Goal: Information Seeking & Learning: Learn about a topic

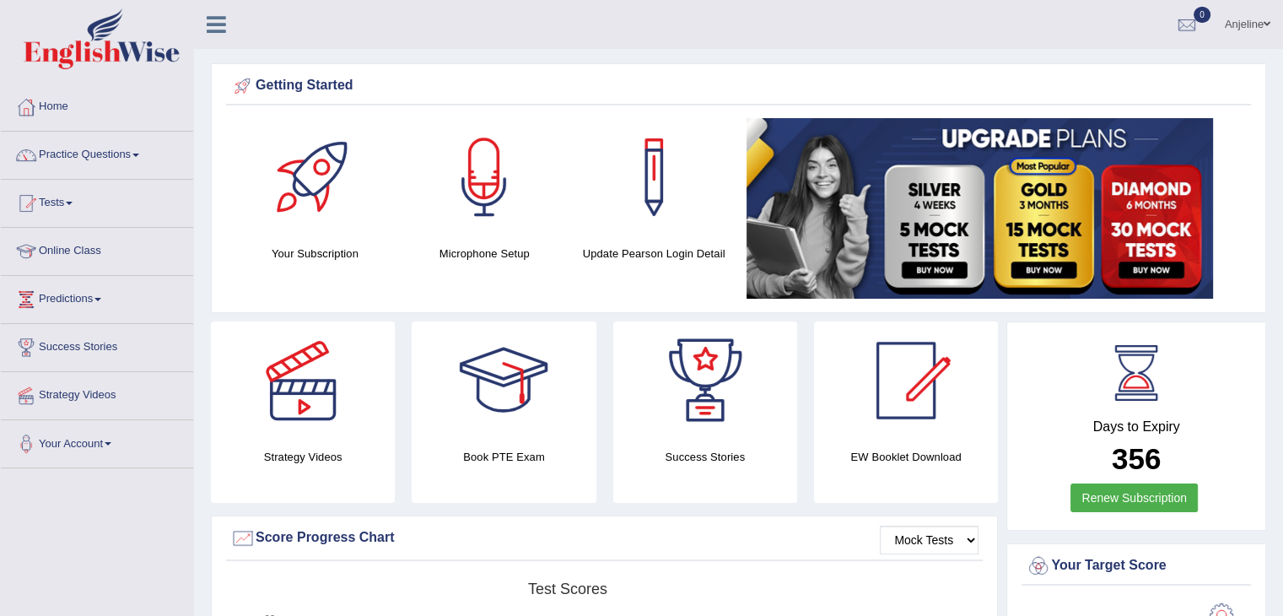
click at [483, 173] on div at bounding box center [484, 177] width 118 height 118
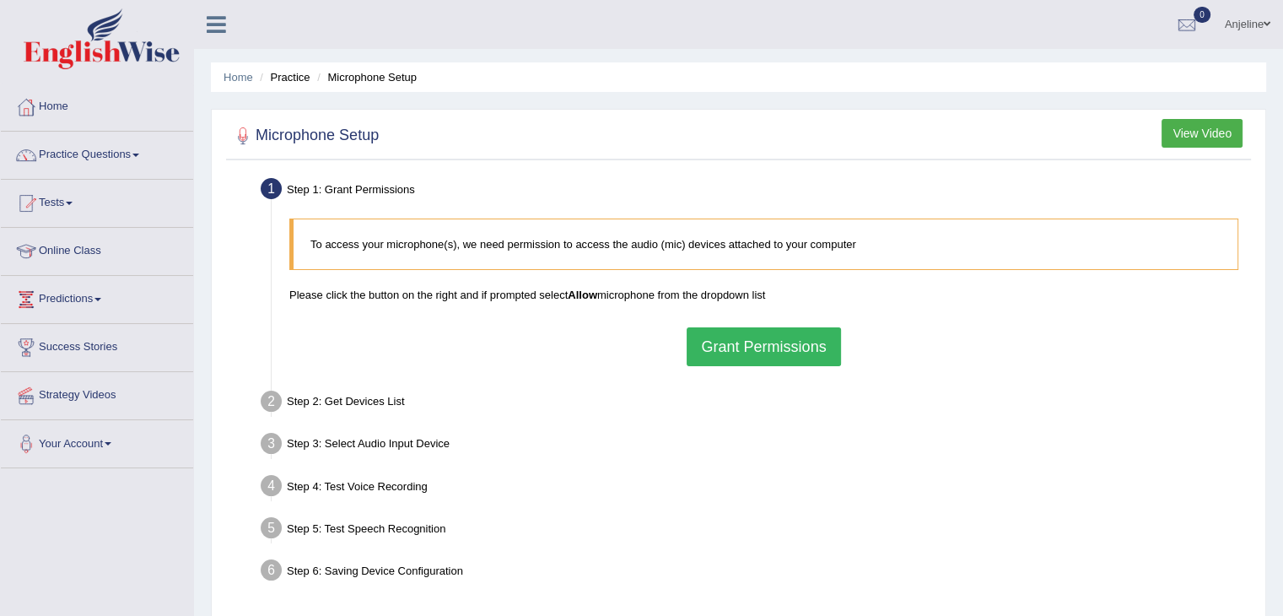
drag, startPoint x: 719, startPoint y: 333, endPoint x: 740, endPoint y: 345, distance: 23.4
drag, startPoint x: 740, startPoint y: 345, endPoint x: 724, endPoint y: 342, distance: 16.2
click at [724, 342] on button "Grant Permissions" at bounding box center [762, 346] width 153 height 39
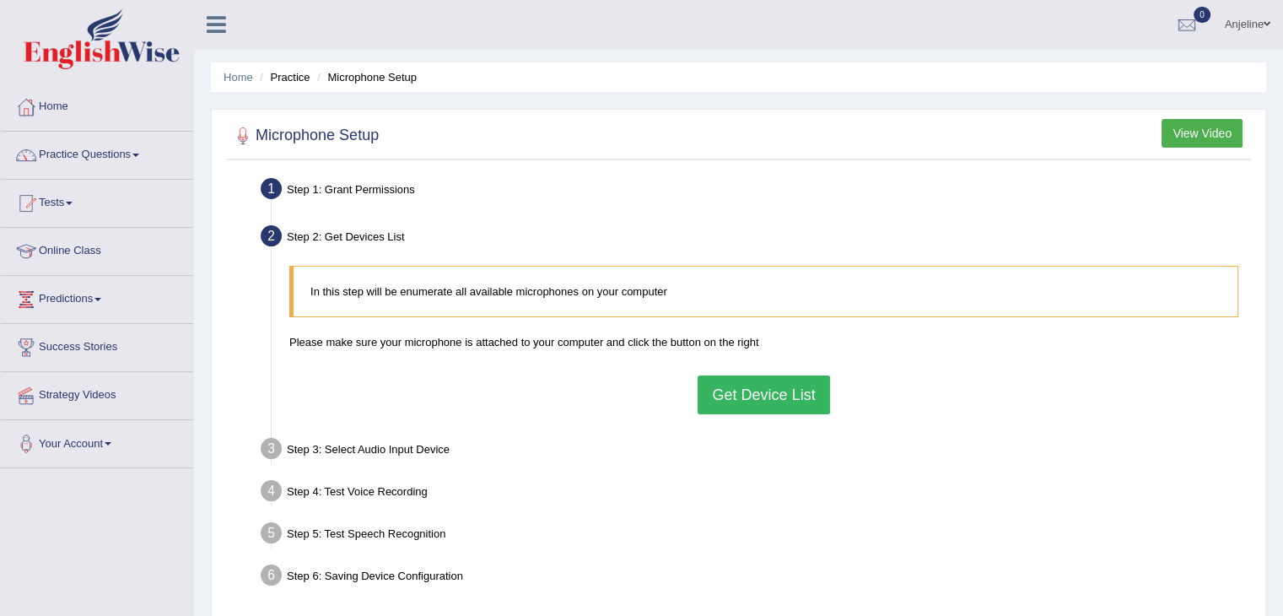
click at [733, 379] on button "Get Device List" at bounding box center [763, 394] width 132 height 39
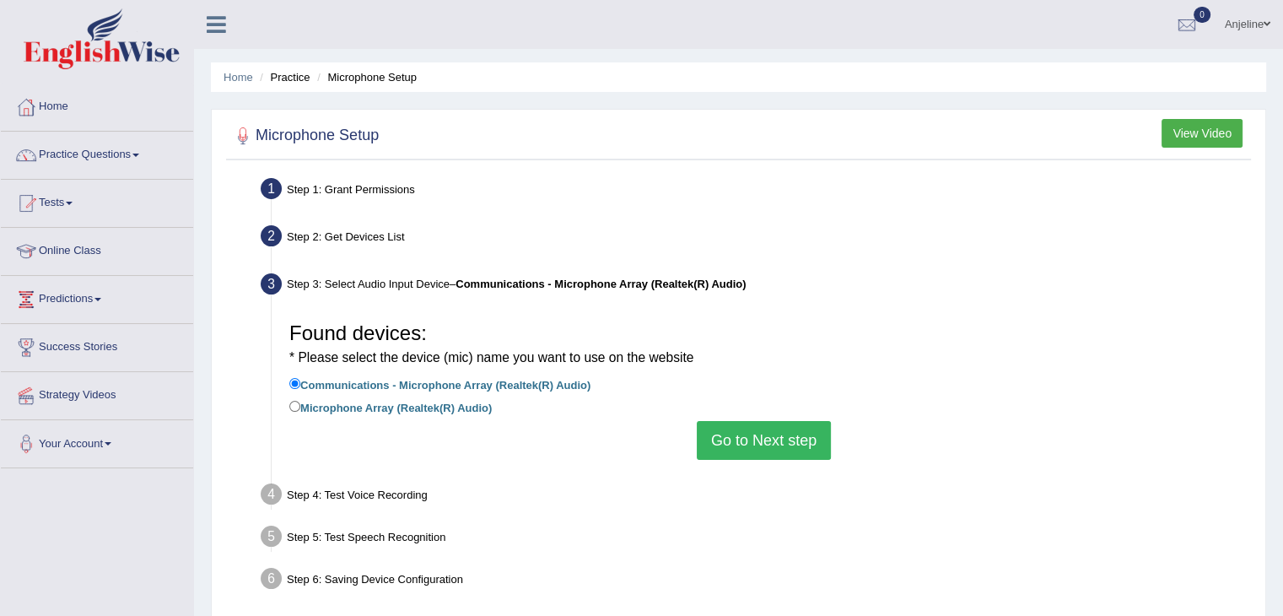
click at [740, 441] on button "Go to Next step" at bounding box center [764, 440] width 134 height 39
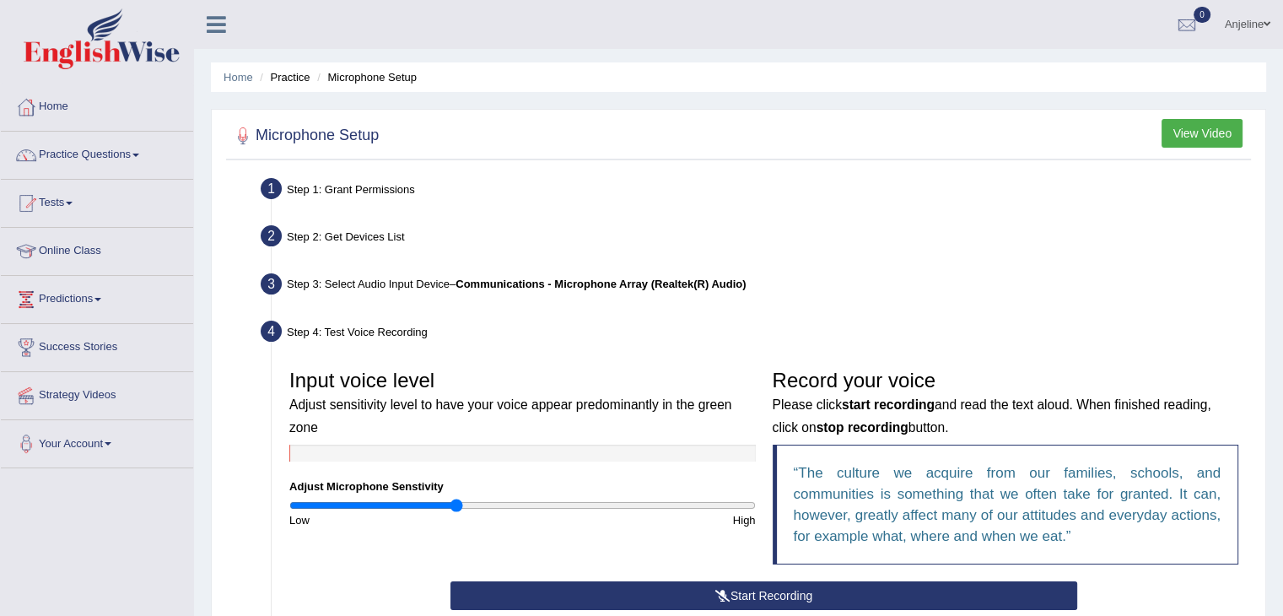
drag, startPoint x: 519, startPoint y: 503, endPoint x: 455, endPoint y: 510, distance: 63.6
type input "0.72"
click at [455, 510] on input "range" at bounding box center [522, 504] width 466 height 13
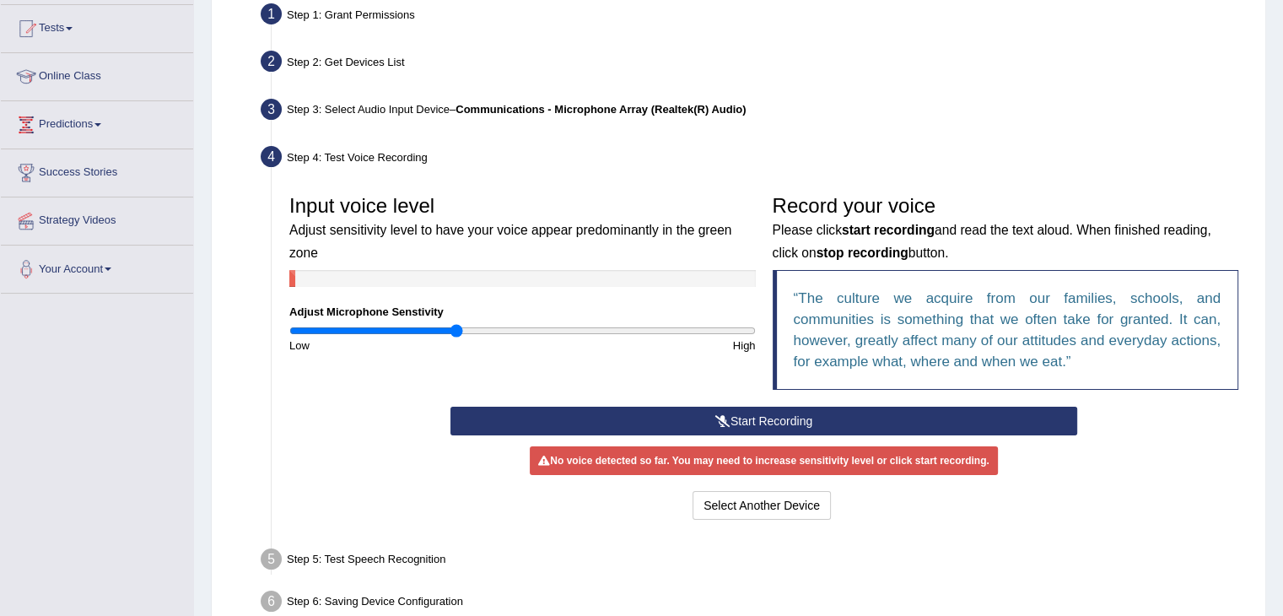
scroll to position [179, 0]
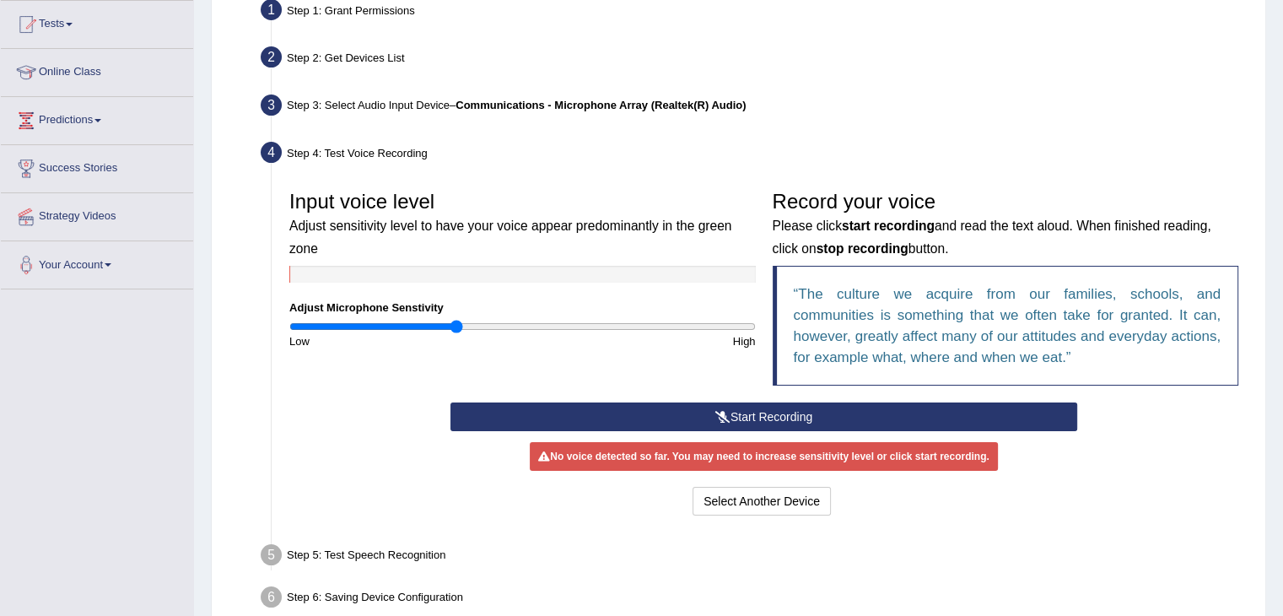
click at [978, 311] on q "The culture we acquire from our families, schools, and communities is something…" at bounding box center [1008, 325] width 428 height 79
click at [731, 409] on button "Start Recording" at bounding box center [763, 416] width 627 height 29
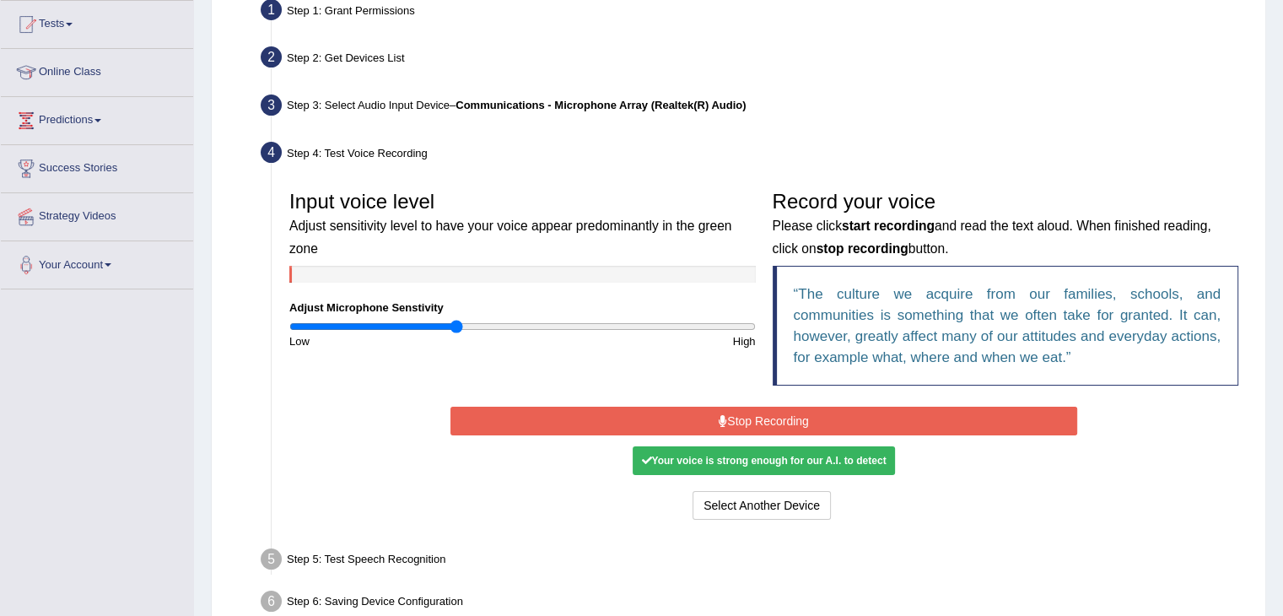
click at [728, 422] on button "Stop Recording" at bounding box center [763, 420] width 627 height 29
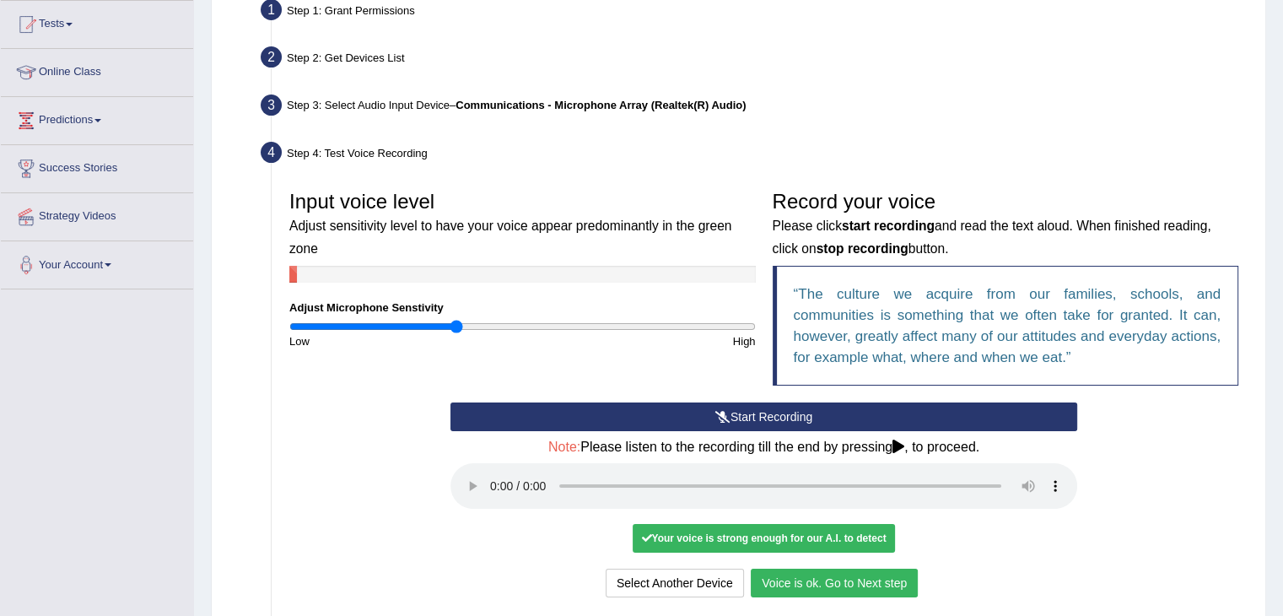
click at [819, 579] on button "Voice is ok. Go to Next step" at bounding box center [834, 582] width 167 height 29
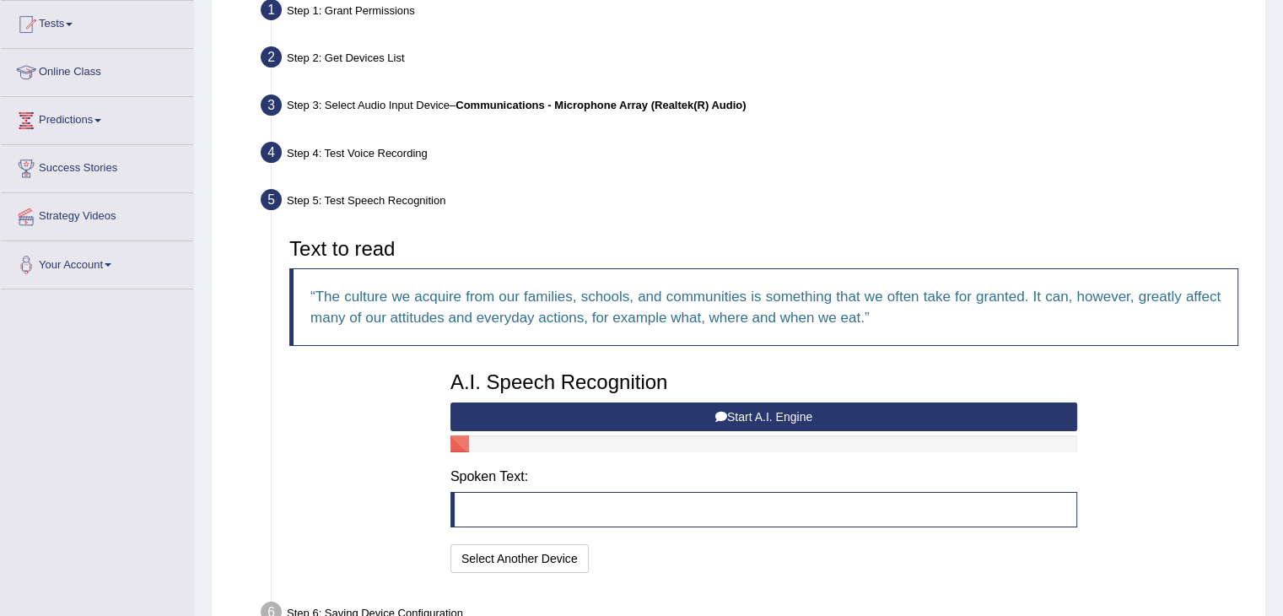
click at [724, 417] on icon at bounding box center [721, 417] width 12 height 12
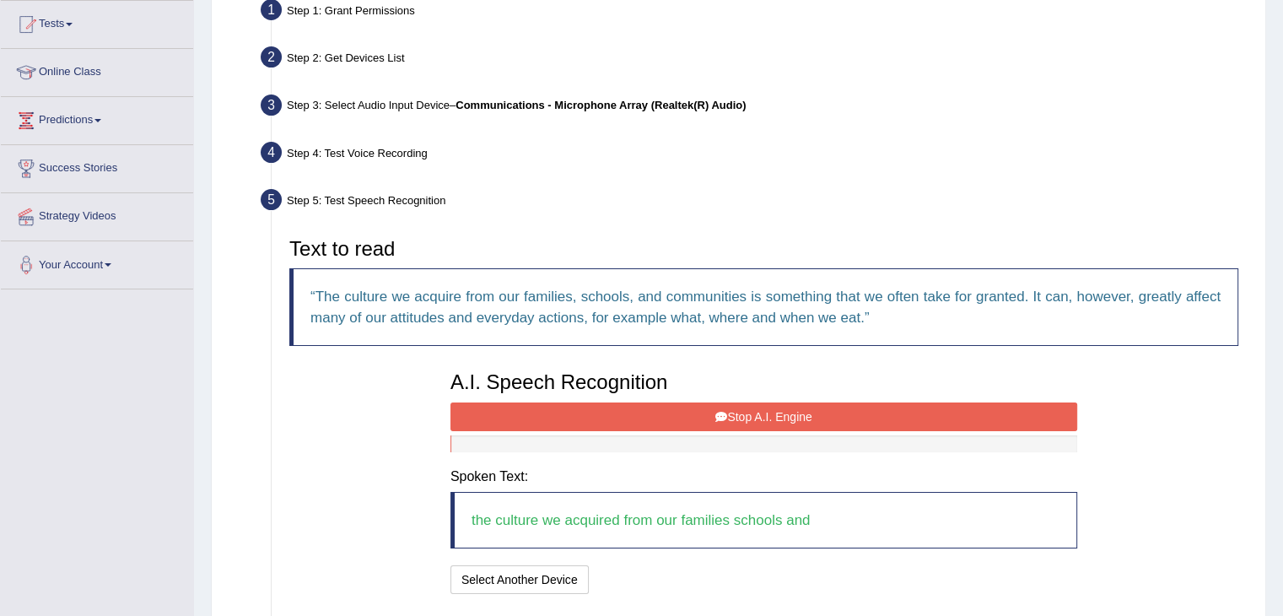
click at [723, 416] on icon at bounding box center [721, 417] width 12 height 12
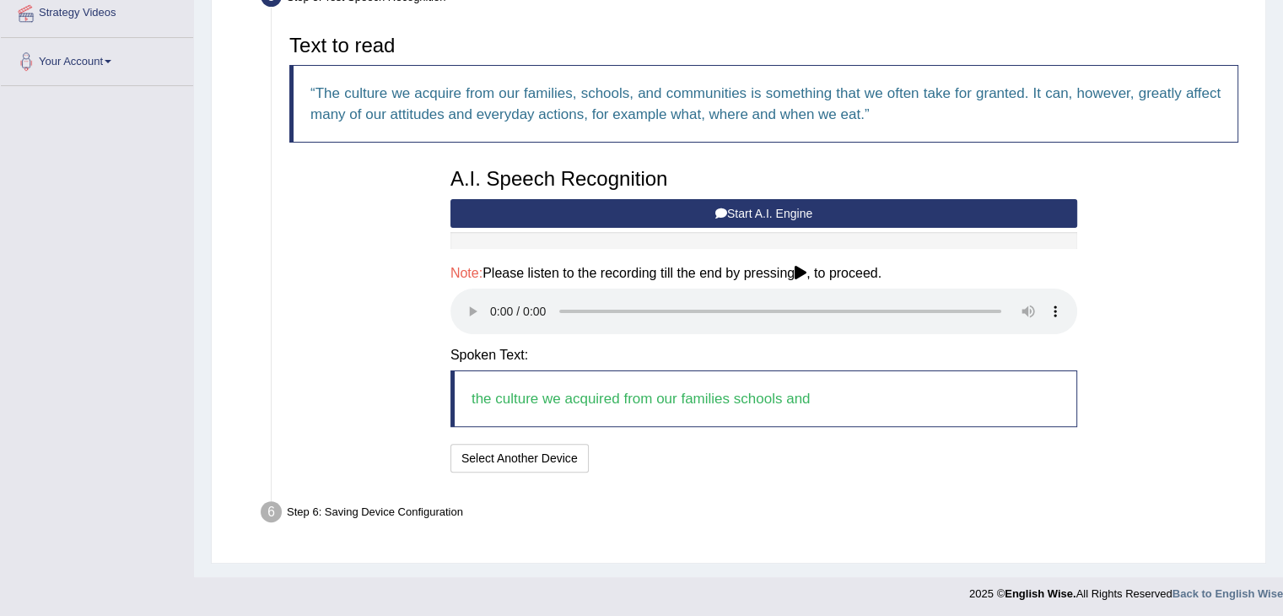
scroll to position [384, 0]
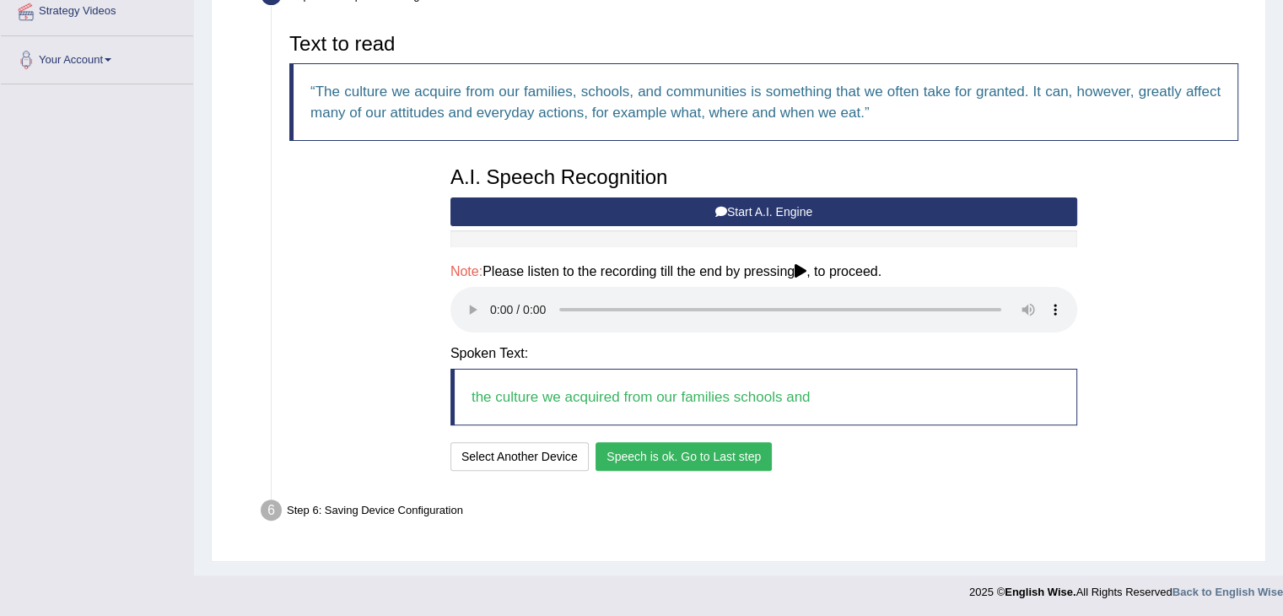
click at [681, 459] on button "Speech is ok. Go to Last step" at bounding box center [683, 456] width 176 height 29
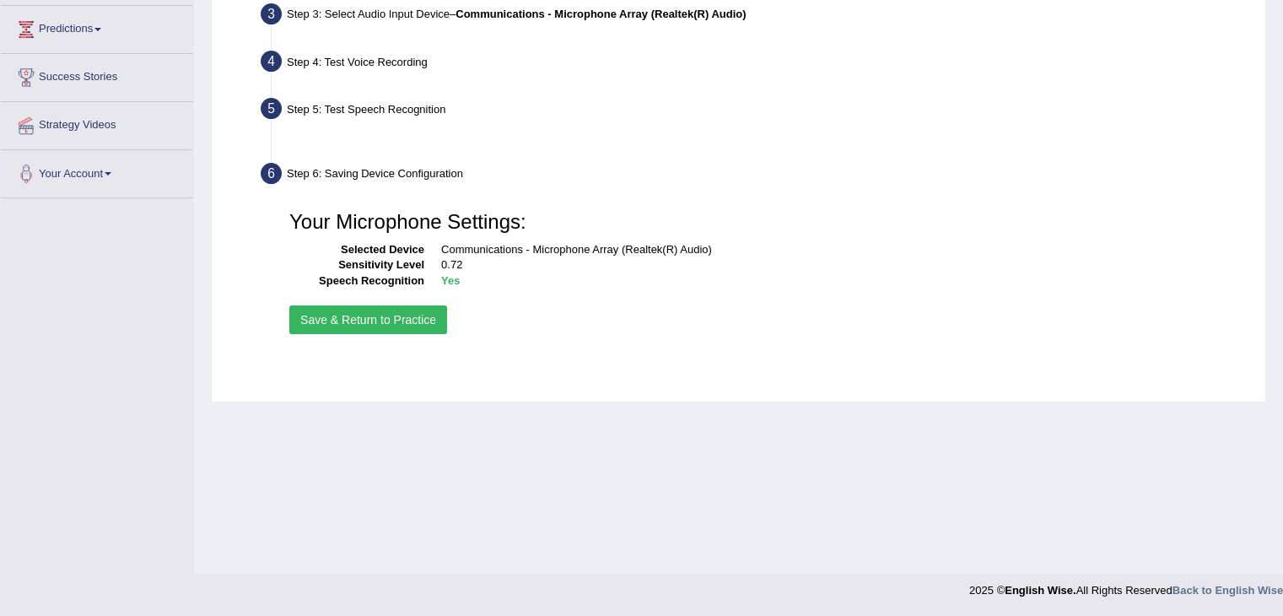
scroll to position [270, 0]
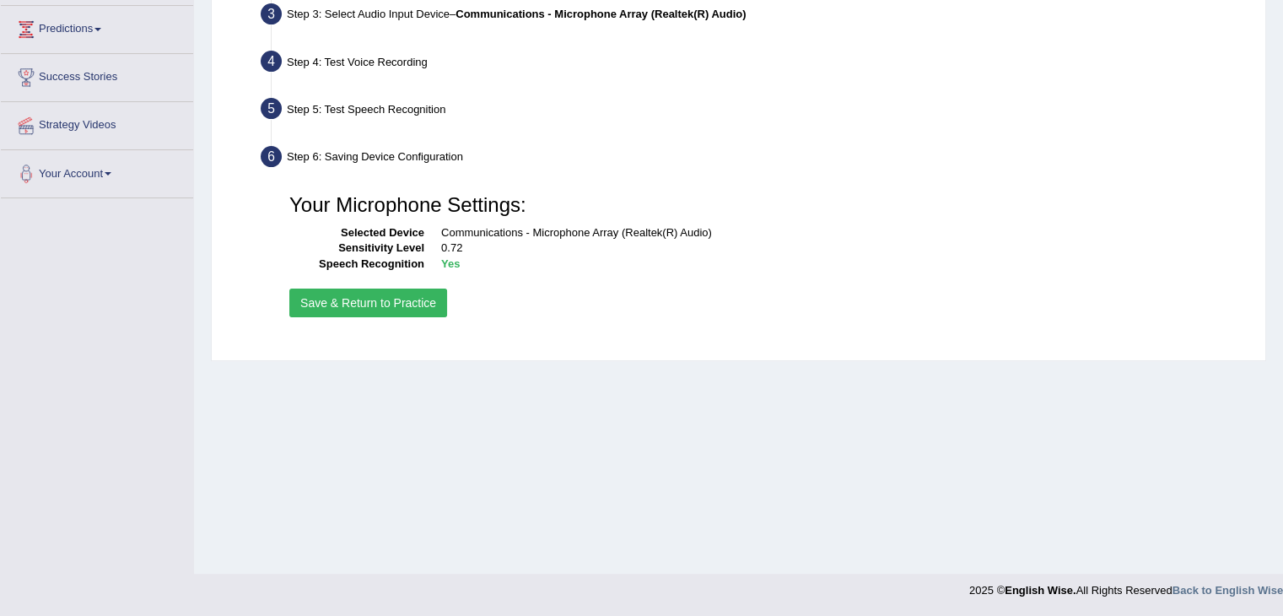
click at [346, 302] on button "Save & Return to Practice" at bounding box center [368, 302] width 158 height 29
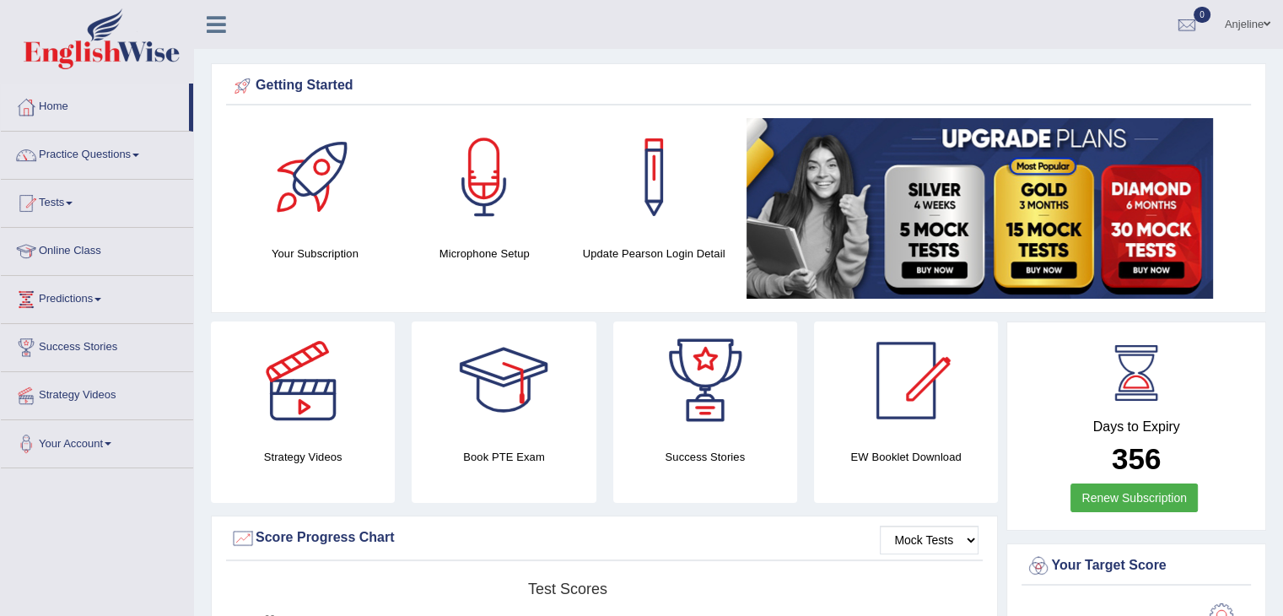
click at [137, 155] on link "Practice Questions" at bounding box center [97, 153] width 192 height 42
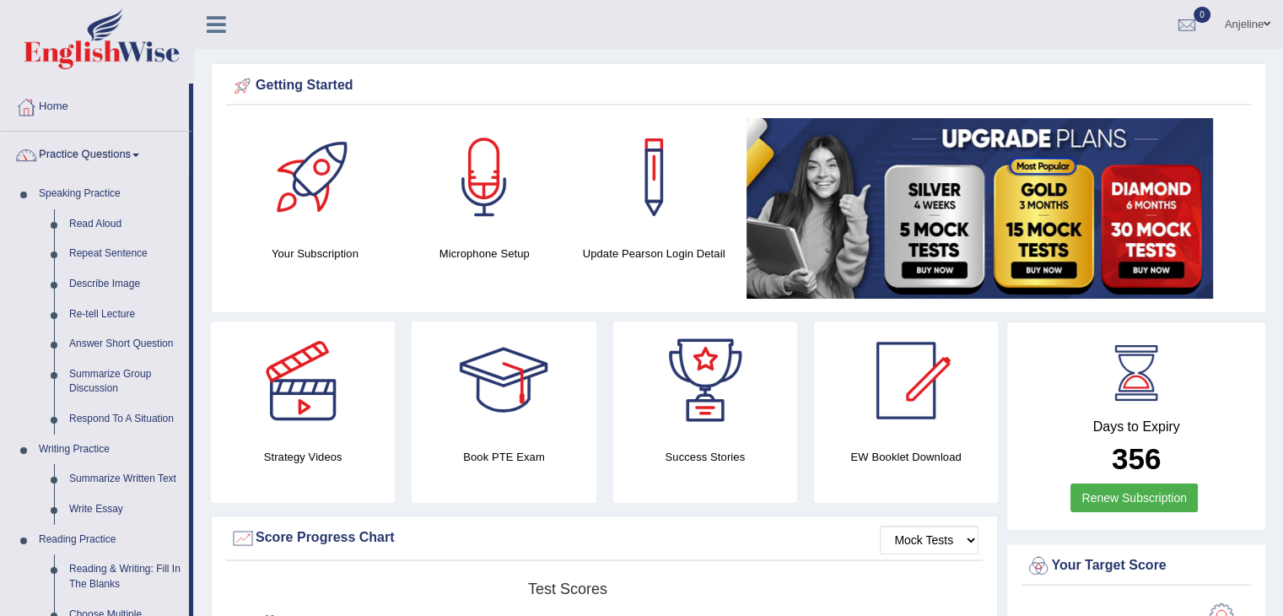
drag, startPoint x: 192, startPoint y: 132, endPoint x: 207, endPoint y: 209, distance: 78.1
click at [99, 225] on link "Read Aloud" at bounding box center [125, 224] width 127 height 30
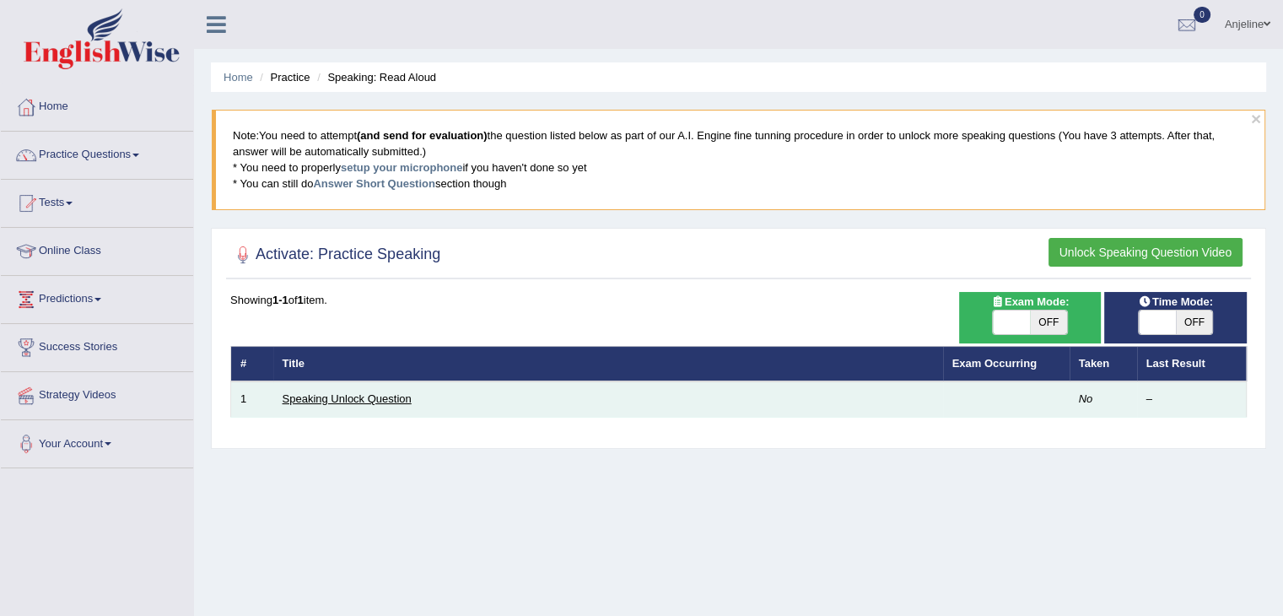
click at [333, 397] on link "Speaking Unlock Question" at bounding box center [346, 398] width 129 height 13
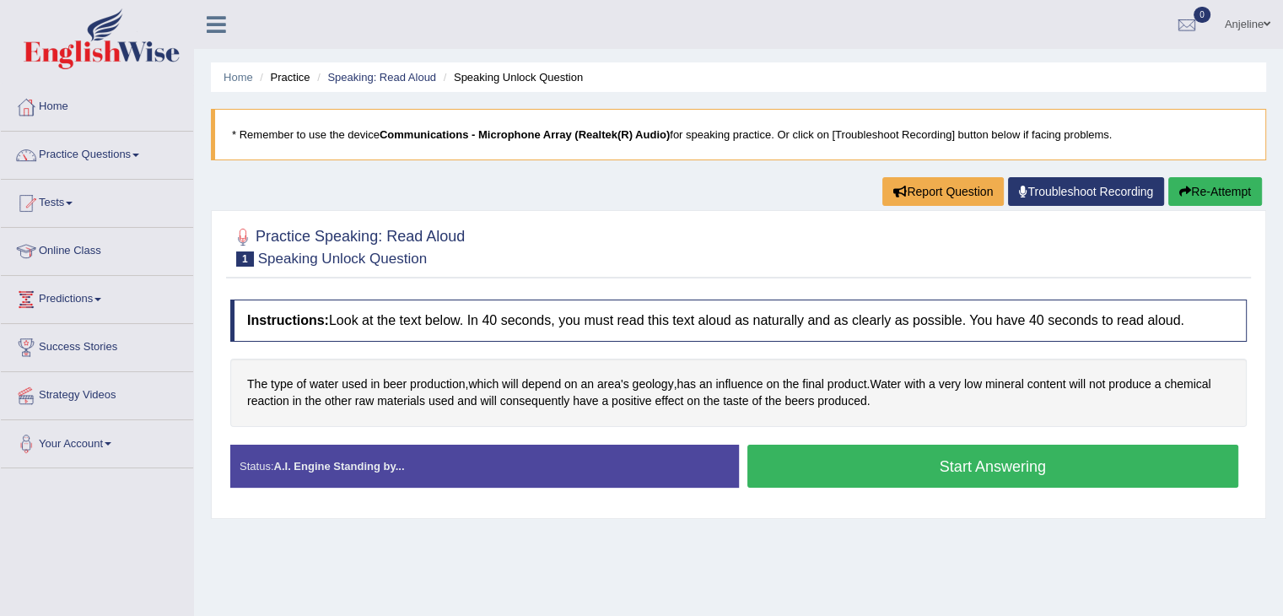
click at [899, 460] on button "Start Answering" at bounding box center [993, 465] width 492 height 43
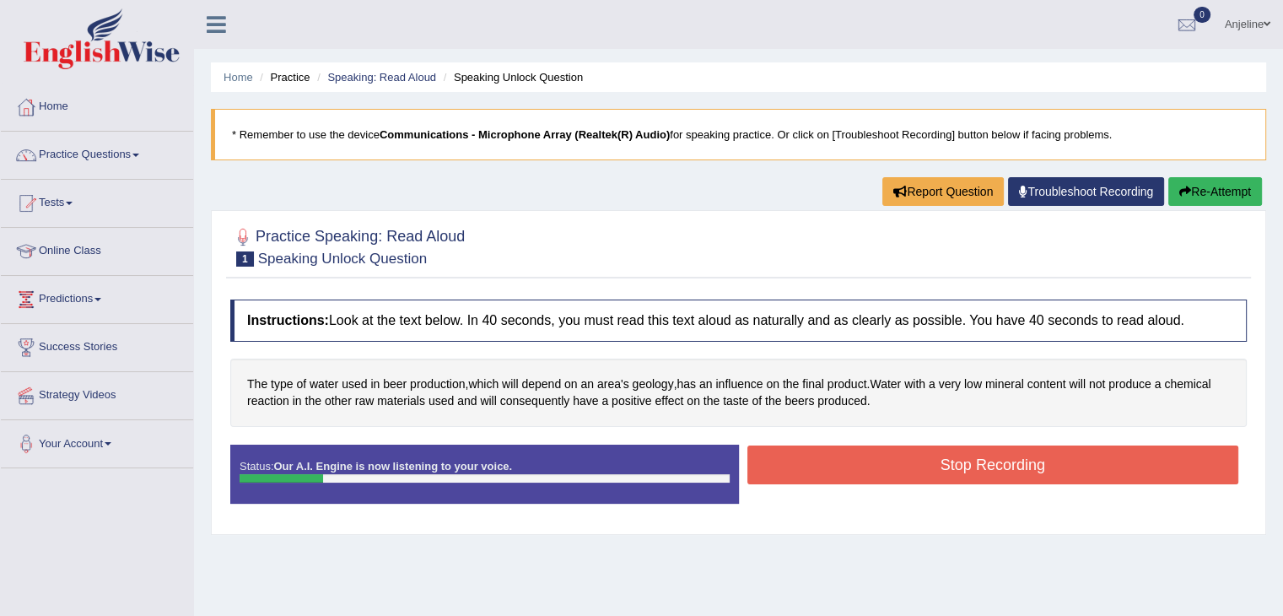
click at [899, 460] on button "Stop Recording" at bounding box center [993, 464] width 492 height 39
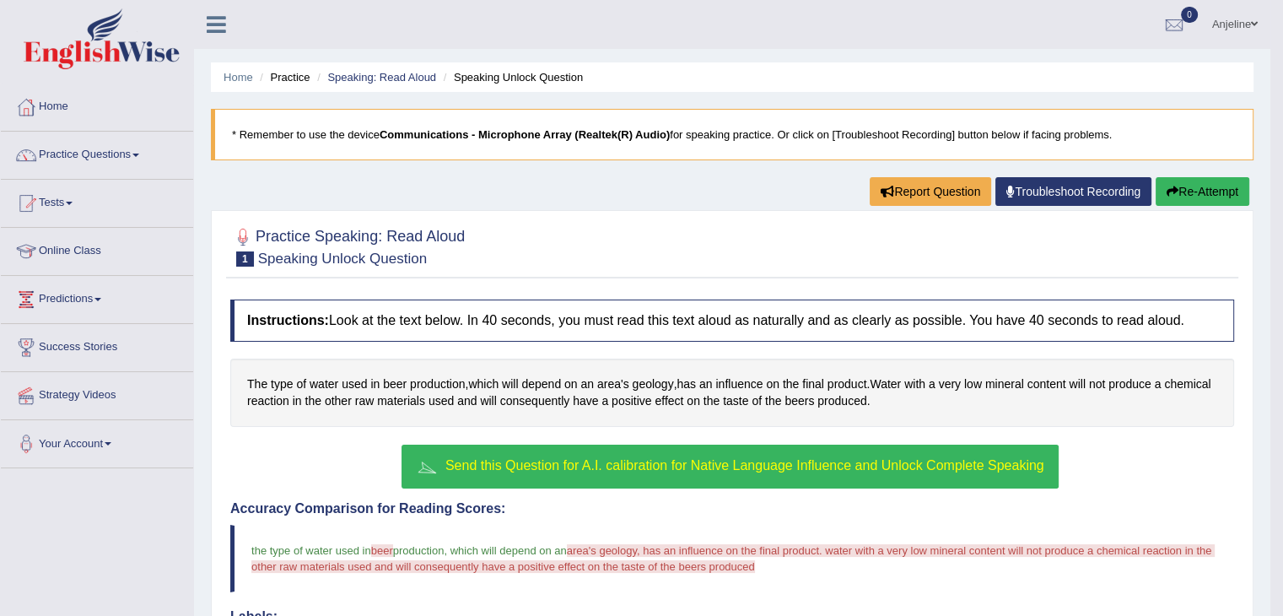
click at [490, 458] on span "Send this Question for A.I. calibration for Native Language Influence and Unloc…" at bounding box center [744, 465] width 599 height 14
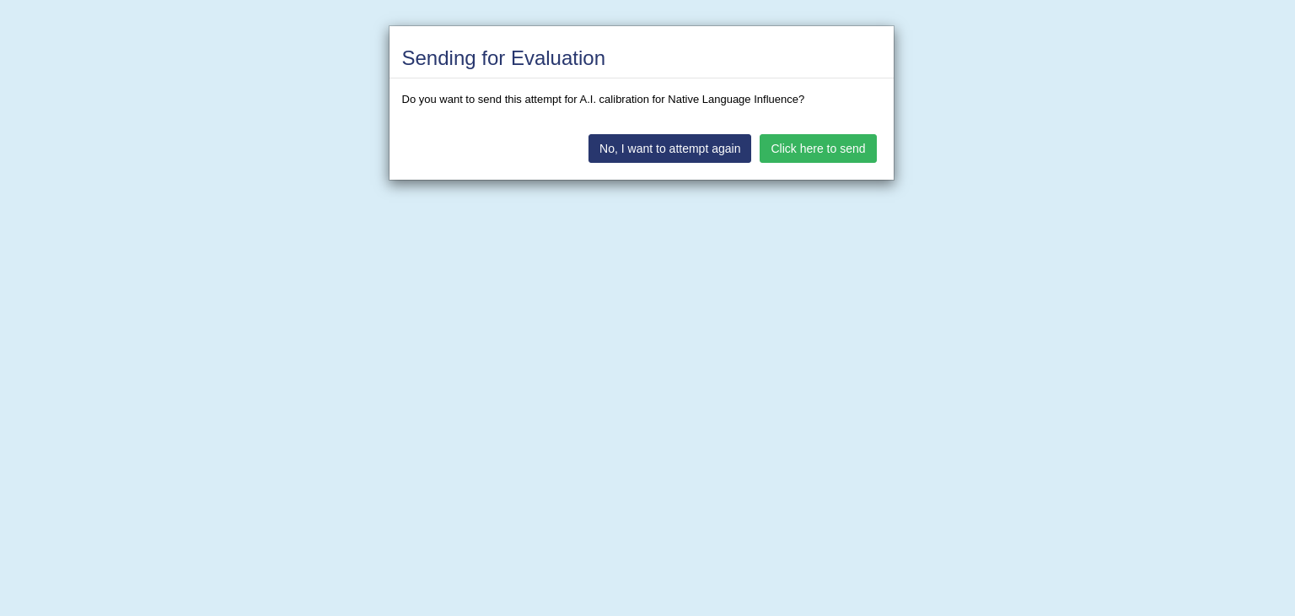
click at [801, 145] on button "Click here to send" at bounding box center [818, 148] width 116 height 29
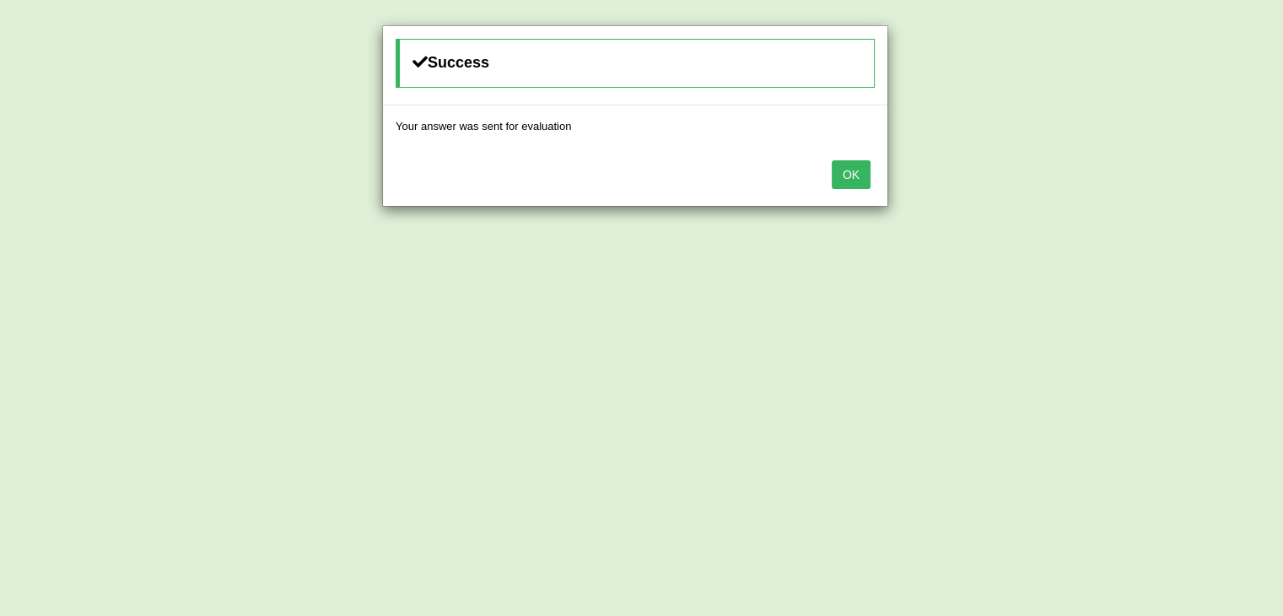
click at [860, 169] on button "OK" at bounding box center [850, 174] width 39 height 29
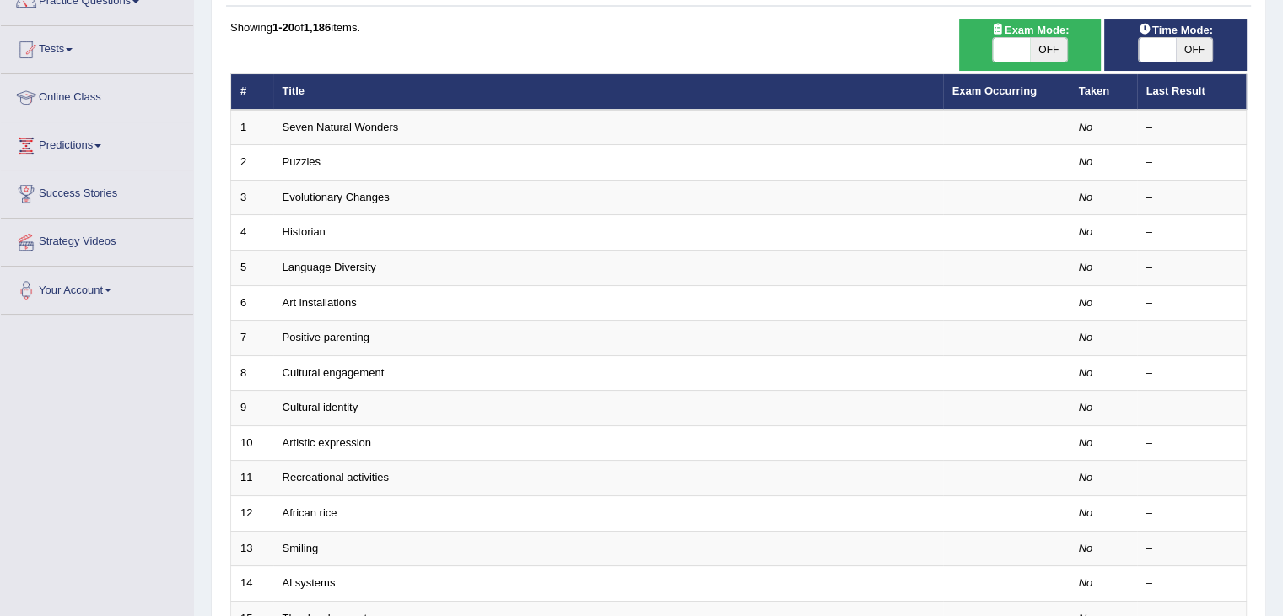
scroll to position [151, 0]
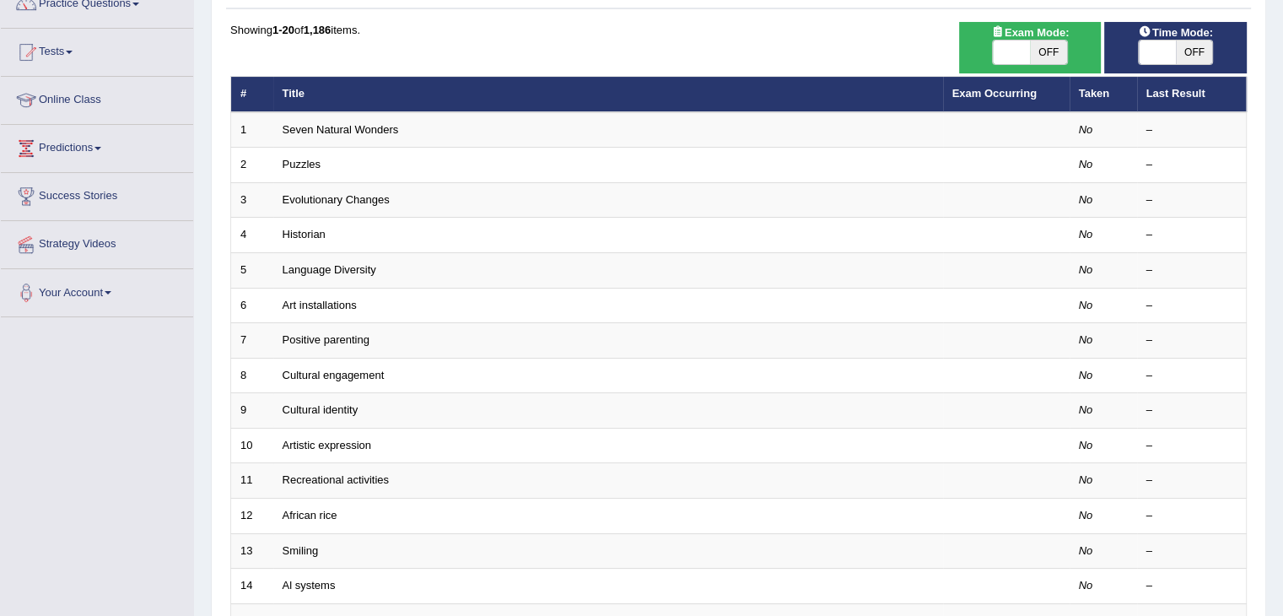
click at [121, 118] on li "Online Class" at bounding box center [97, 101] width 192 height 48
click at [83, 100] on link "Online Class" at bounding box center [95, 98] width 188 height 42
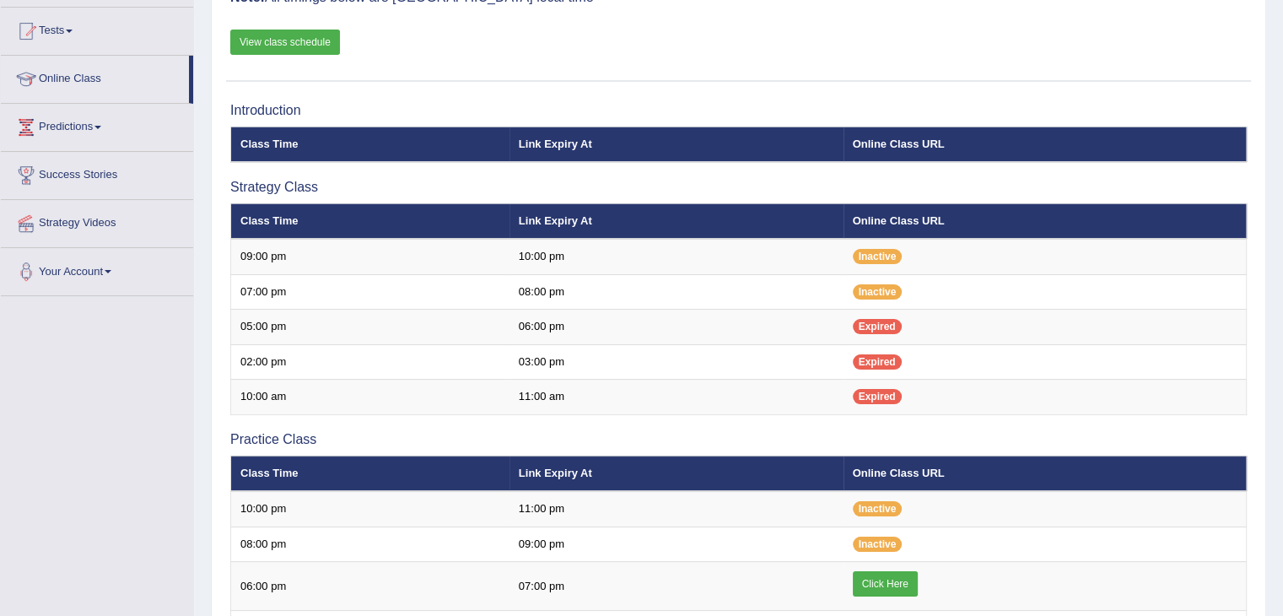
scroll to position [177, 0]
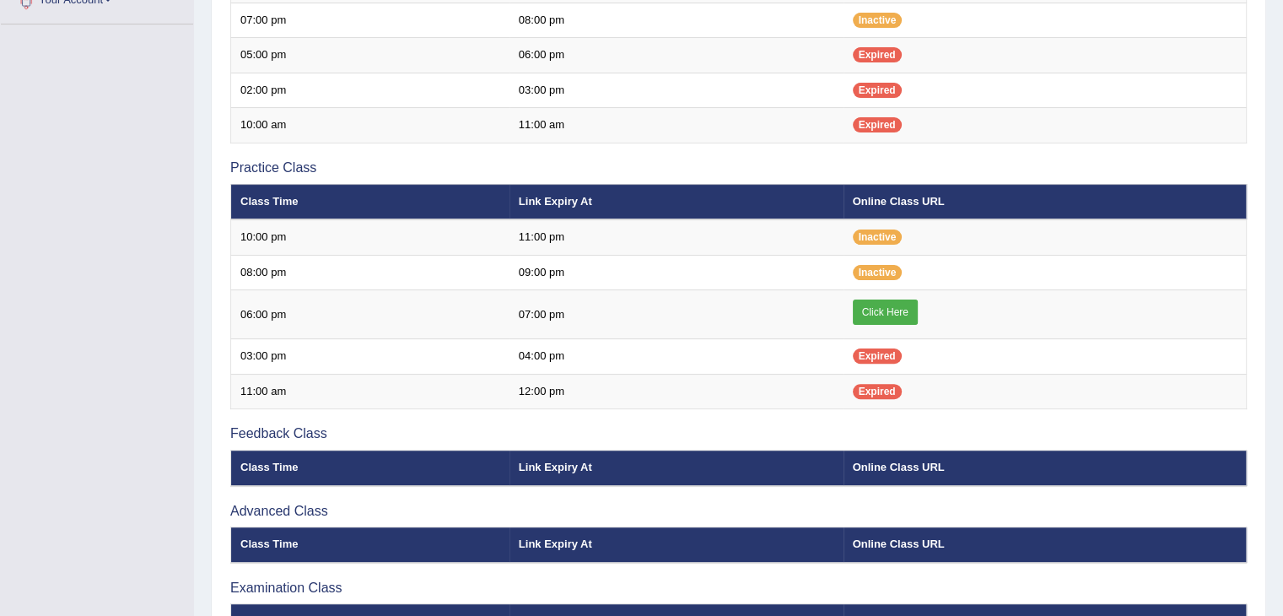
scroll to position [548, 0]
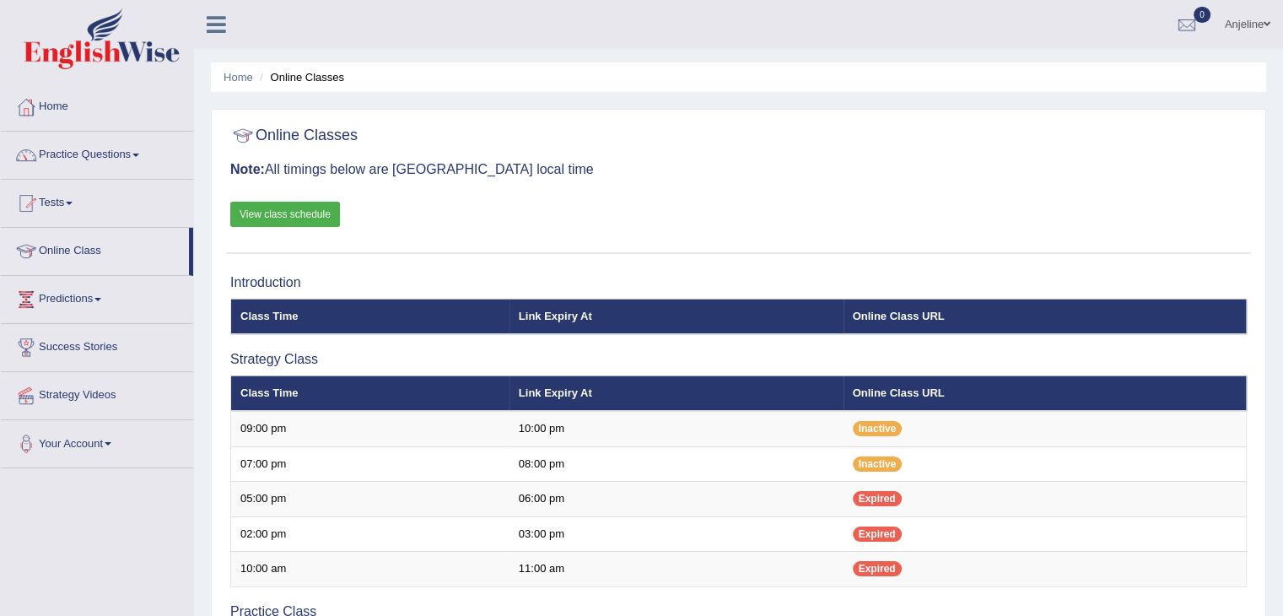
click at [307, 214] on link "View class schedule" at bounding box center [285, 214] width 110 height 25
click at [88, 105] on link "Home" at bounding box center [97, 104] width 192 height 42
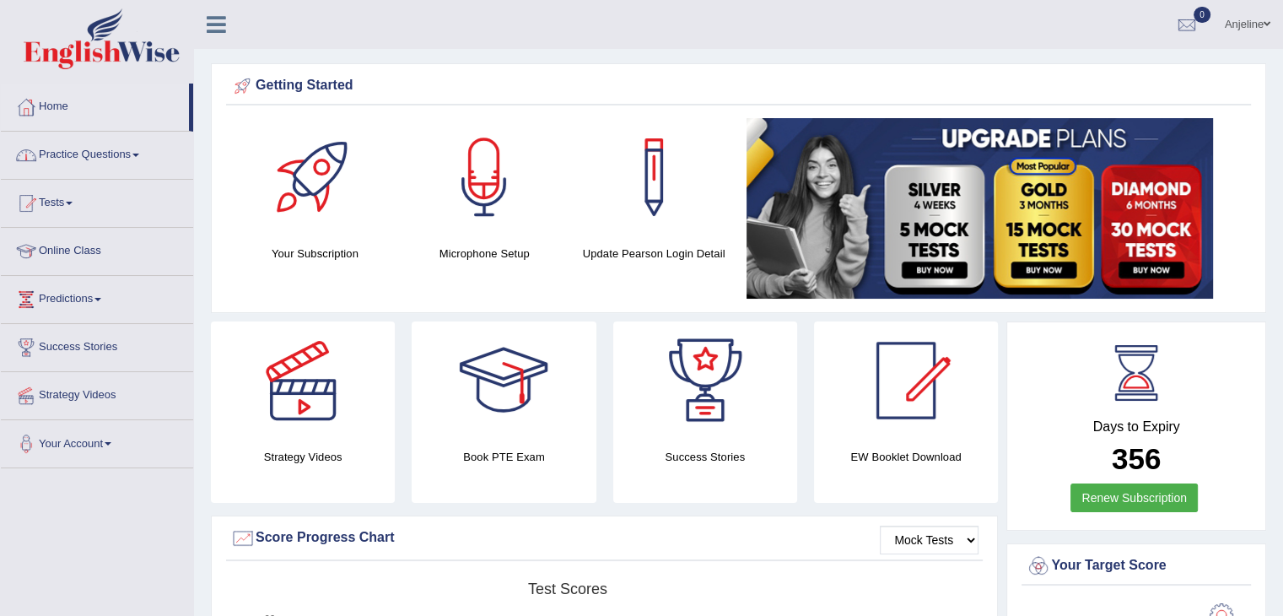
click at [109, 254] on link "Online Class" at bounding box center [97, 249] width 192 height 42
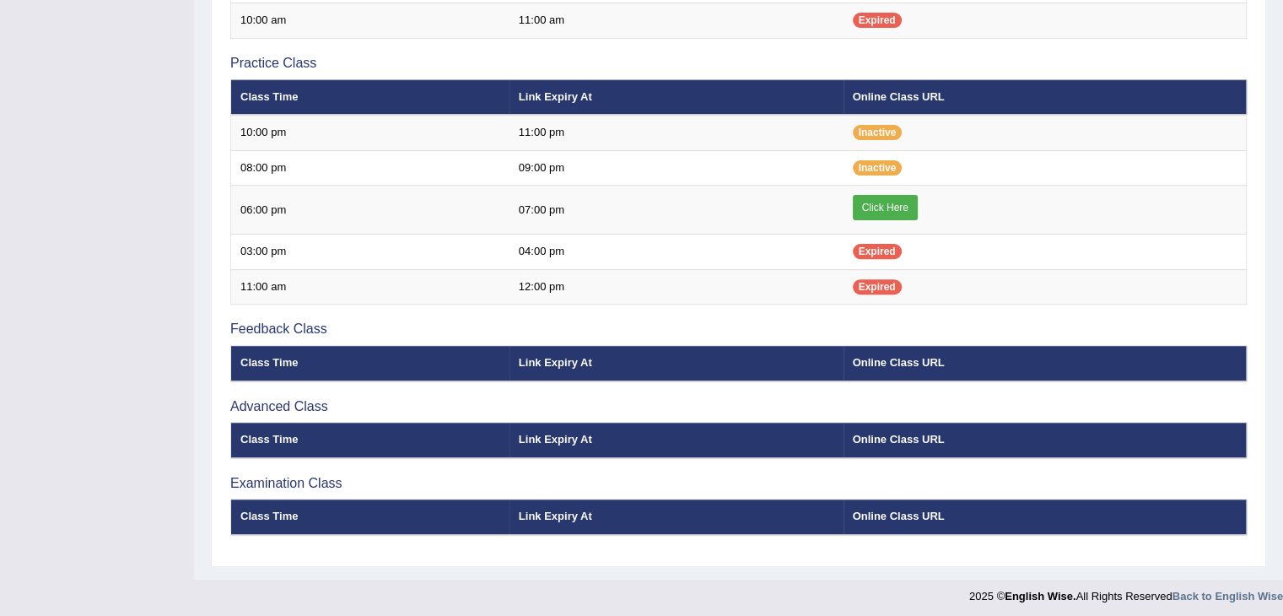
scroll to position [10, 0]
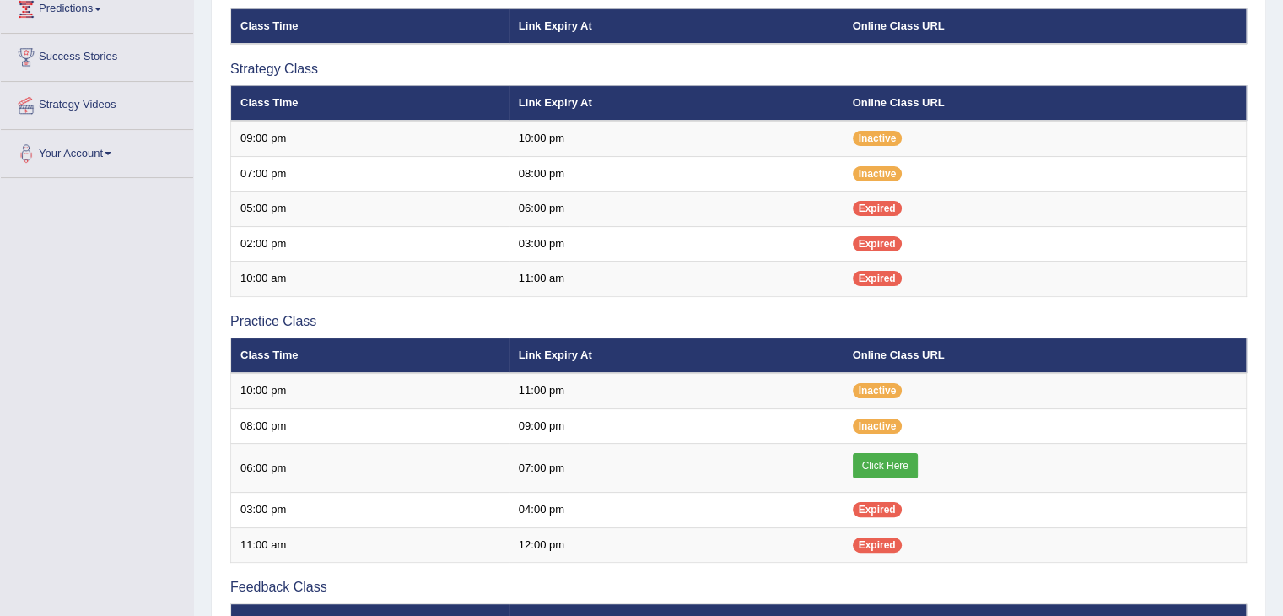
scroll to position [287, 0]
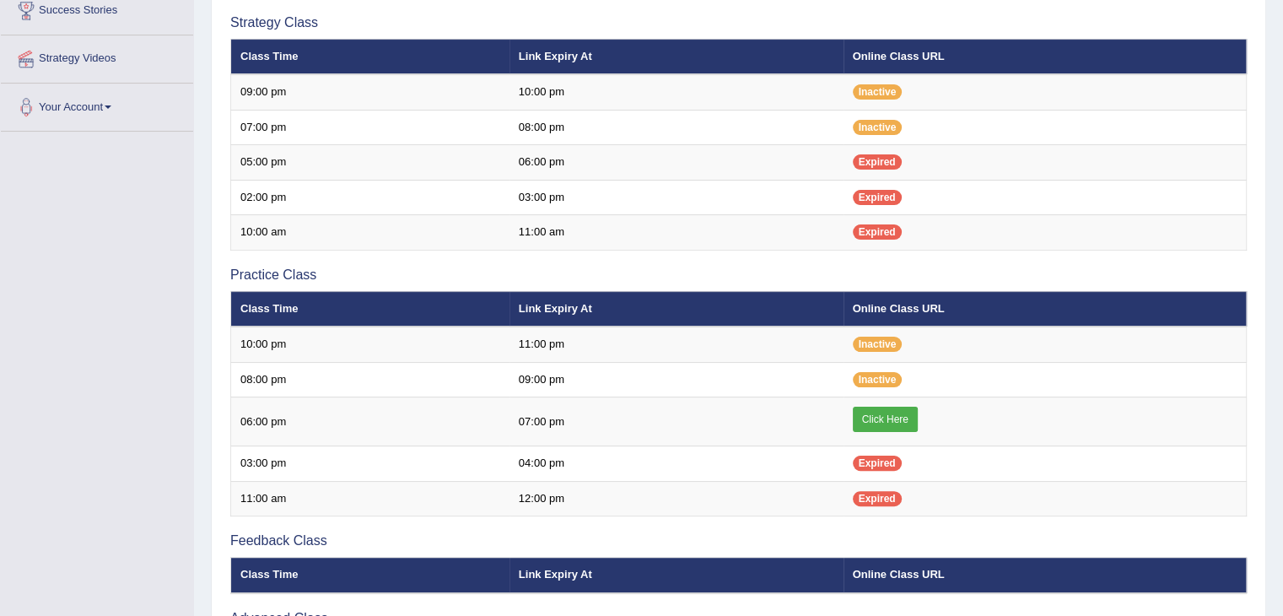
scroll to position [287, 0]
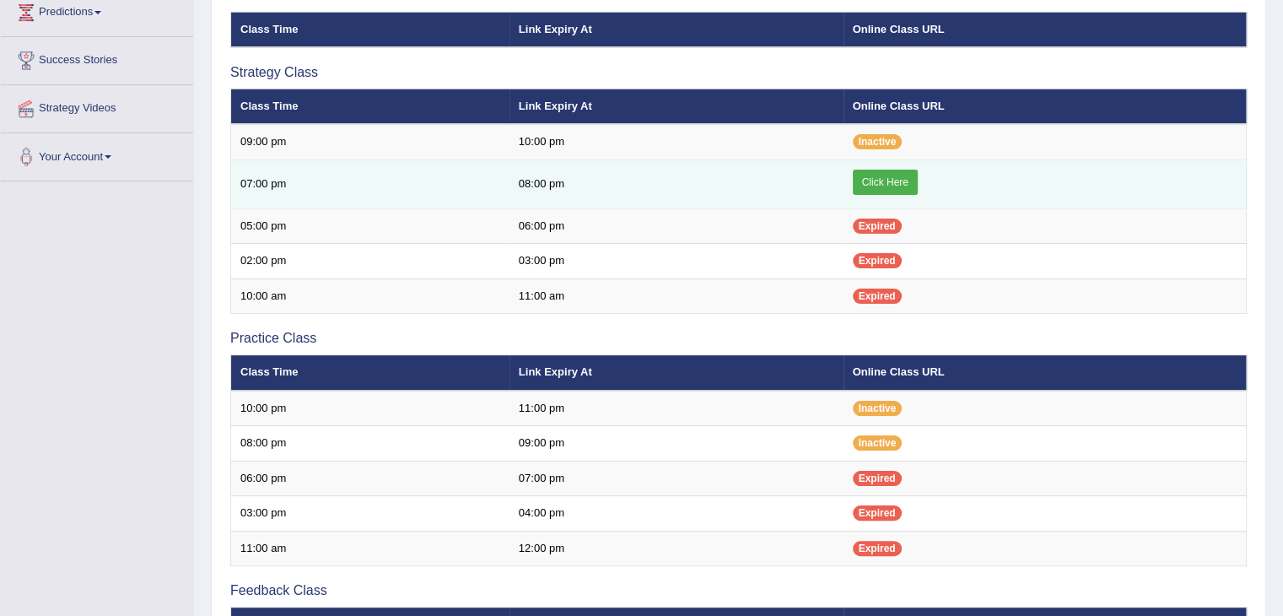
click at [888, 176] on link "Click Here" at bounding box center [885, 181] width 65 height 25
